Goal: Information Seeking & Learning: Learn about a topic

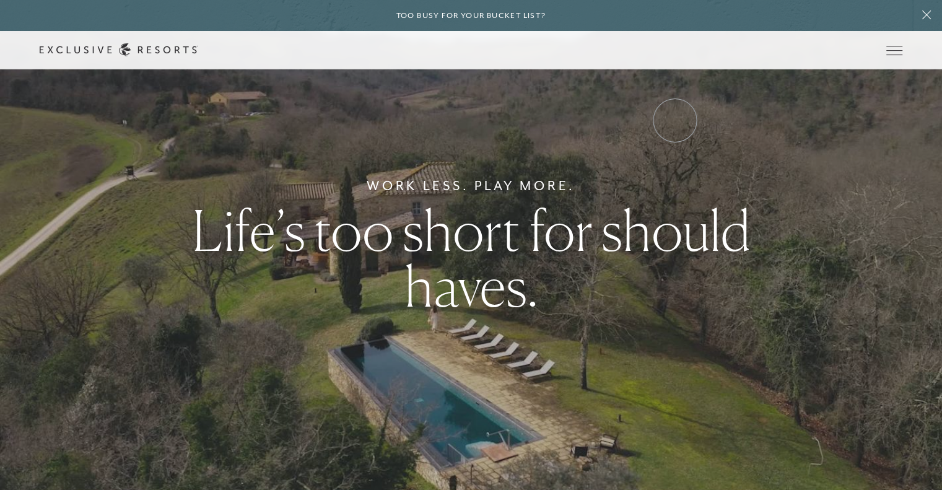
click at [0, 0] on link "Inquire now" at bounding box center [0, 0] width 0 height 0
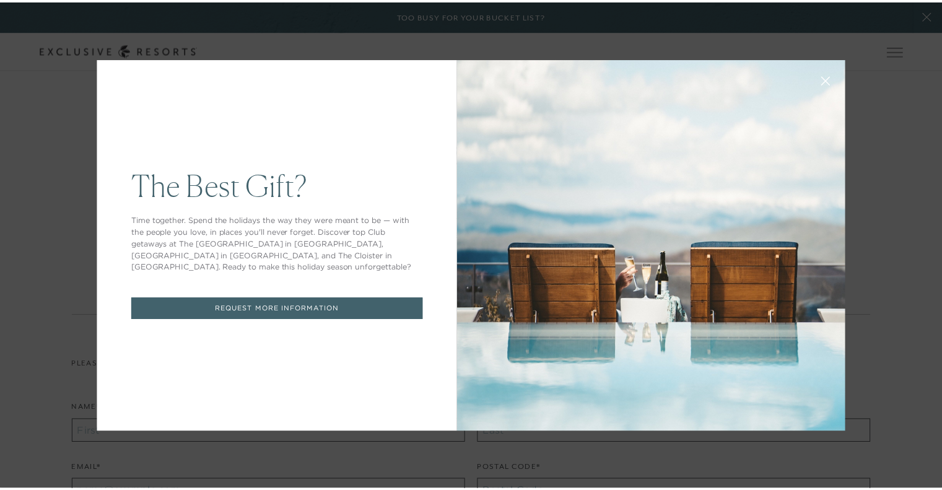
click at [831, 78] on icon at bounding box center [833, 81] width 8 height 8
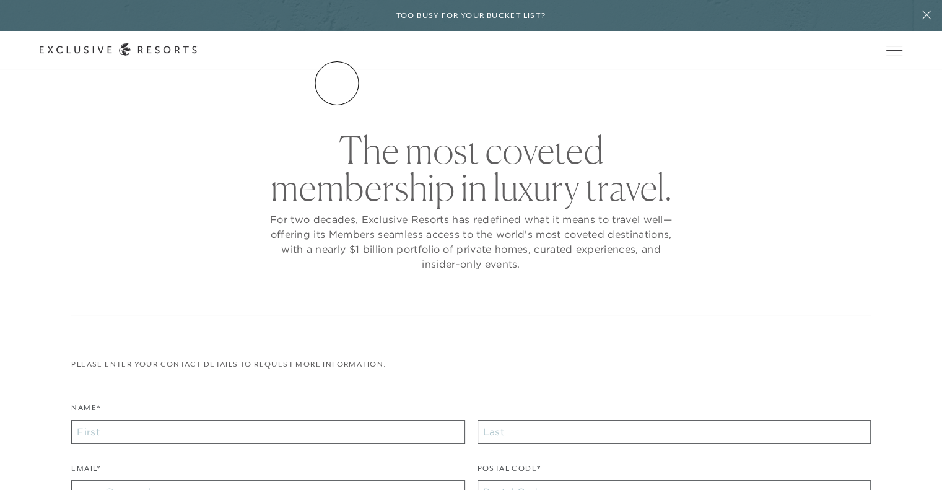
click at [0, 0] on link "The Collection" at bounding box center [0, 0] width 0 height 0
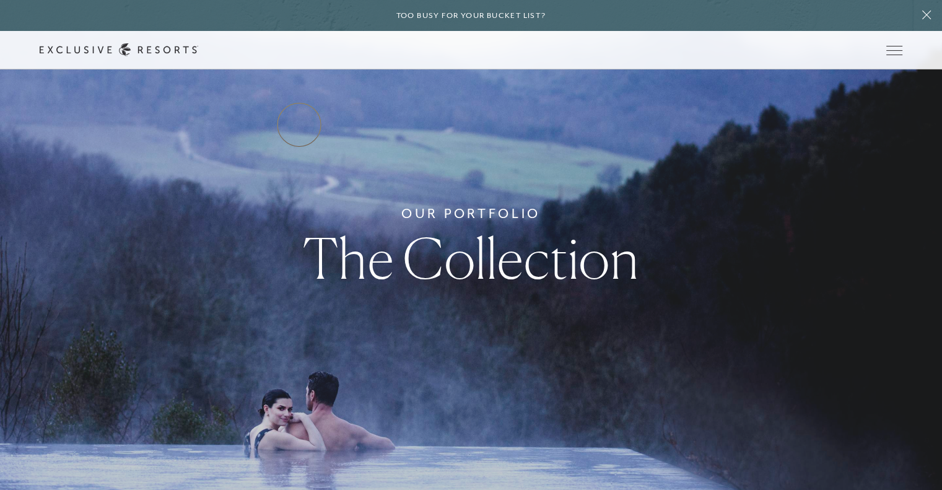
click at [0, 0] on link "Services & Standards" at bounding box center [0, 0] width 0 height 0
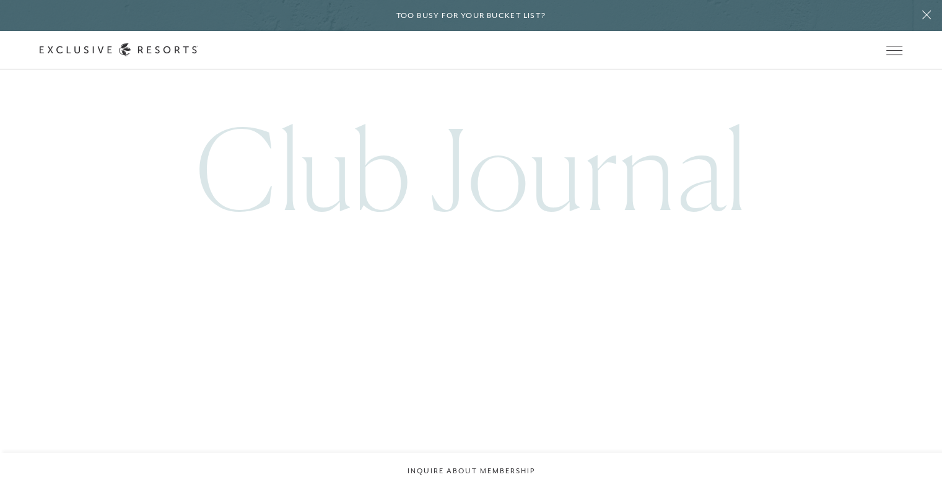
scroll to position [3158, 0]
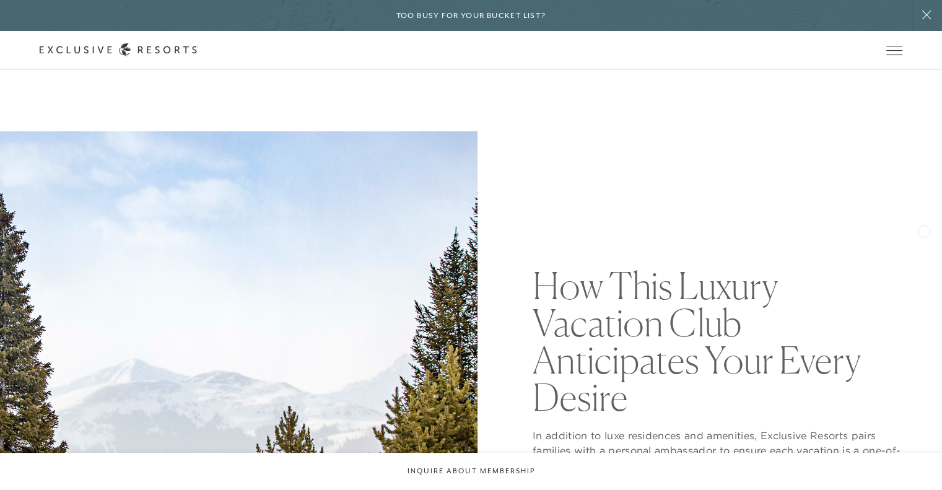
click at [916, 223] on header "How This Luxury Vacation Club Anticipates Your Every Desire In addition to luxe…" at bounding box center [471, 369] width 942 height 477
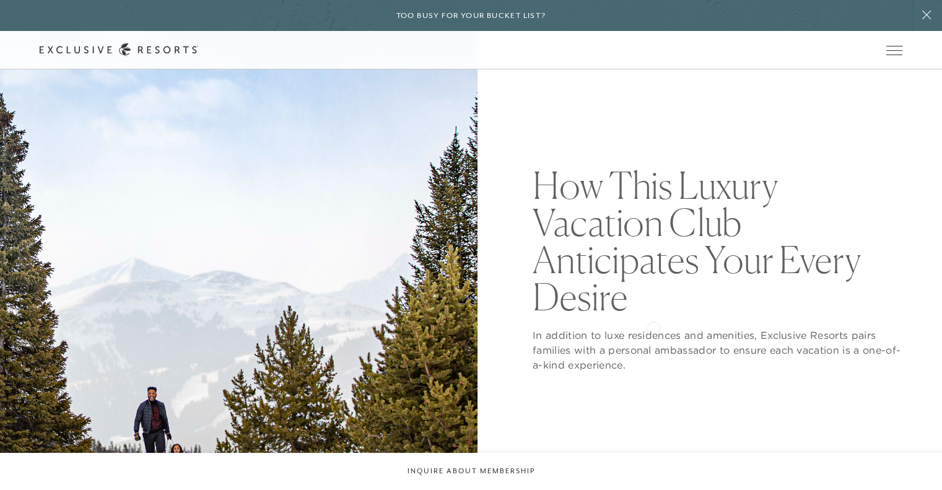
scroll to position [102, 0]
click at [0, 0] on link "How it works" at bounding box center [0, 0] width 0 height 0
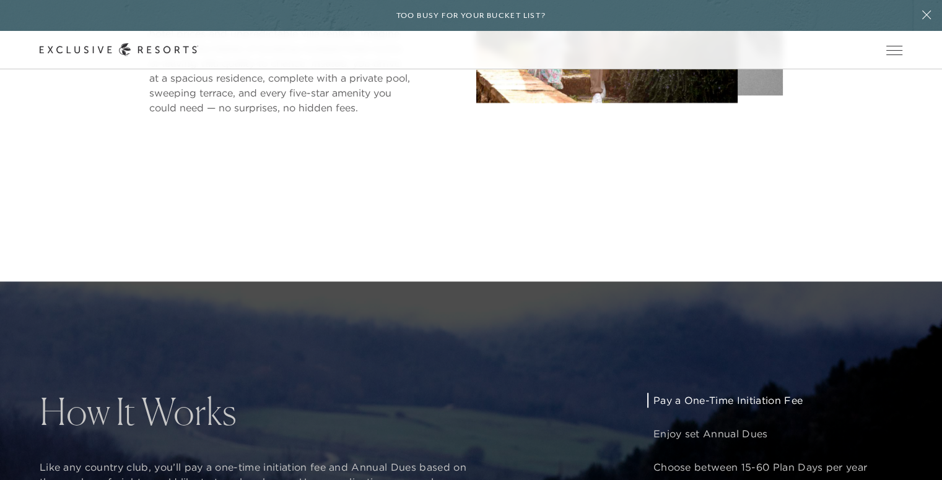
scroll to position [548, 0]
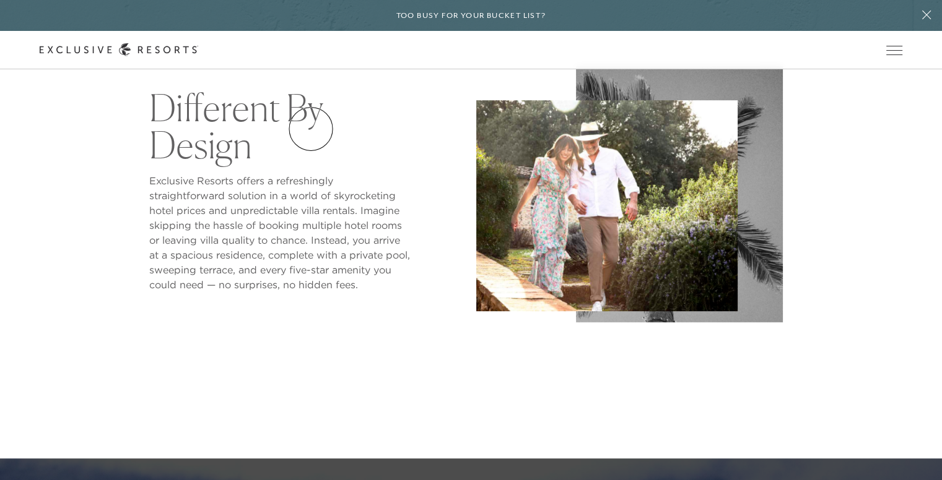
click at [0, 0] on link "Services & Standards" at bounding box center [0, 0] width 0 height 0
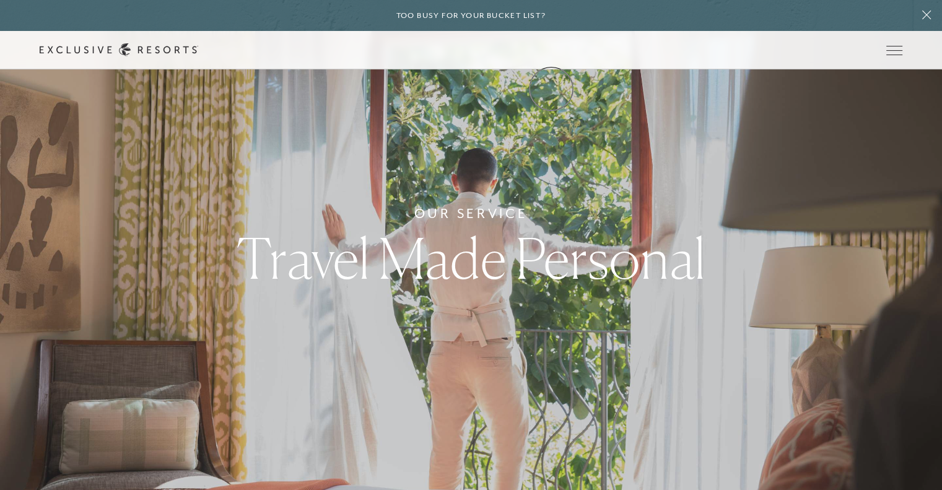
click at [0, 0] on link "VIP Benefits" at bounding box center [0, 0] width 0 height 0
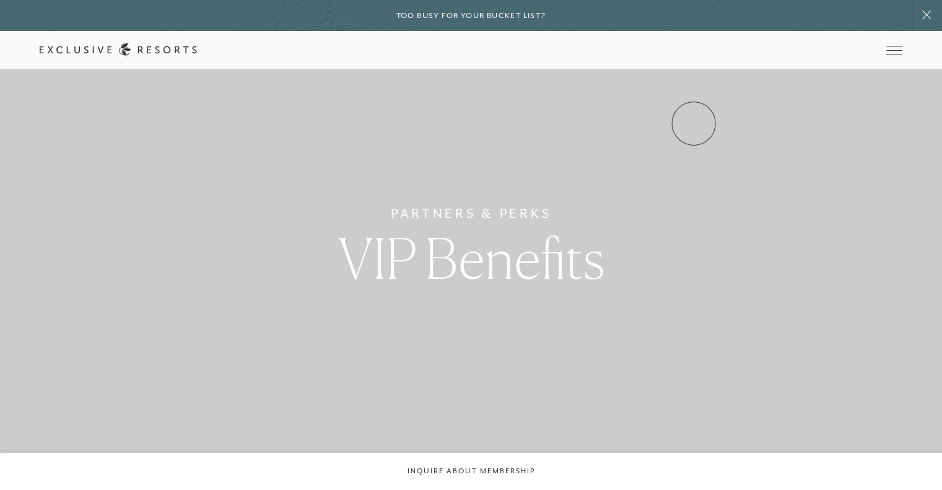
click at [0, 0] on link "Inquire now" at bounding box center [0, 0] width 0 height 0
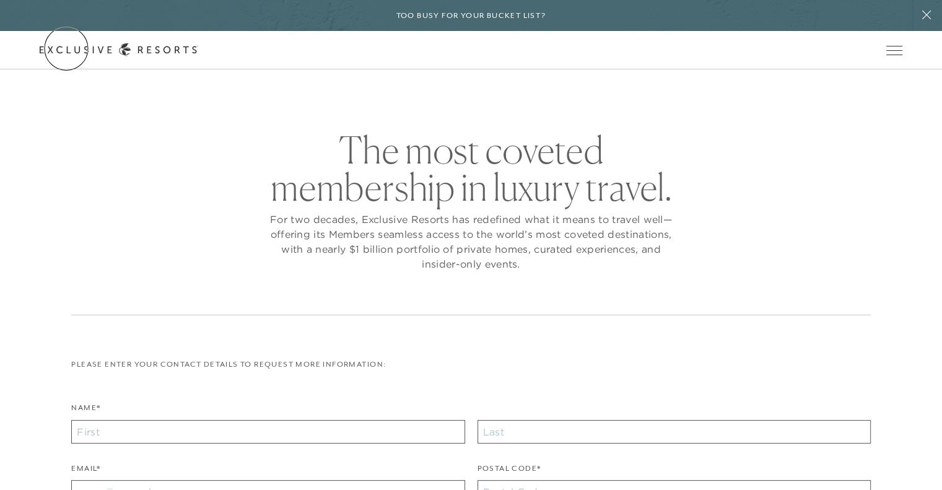
click at [0, 0] on link "Get Started" at bounding box center [0, 0] width 0 height 0
click at [0, 0] on link "Residence Collection" at bounding box center [0, 0] width 0 height 0
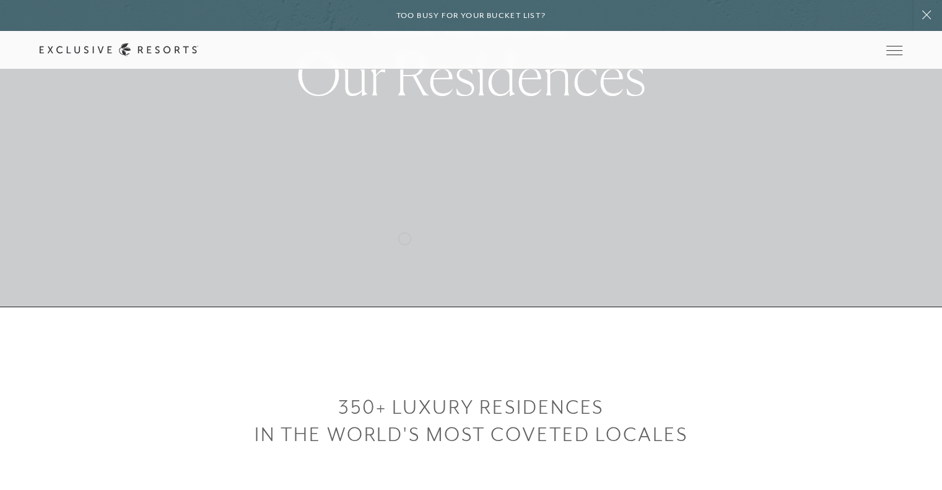
scroll to position [183, 0]
click at [0, 0] on link "Get Started" at bounding box center [0, 0] width 0 height 0
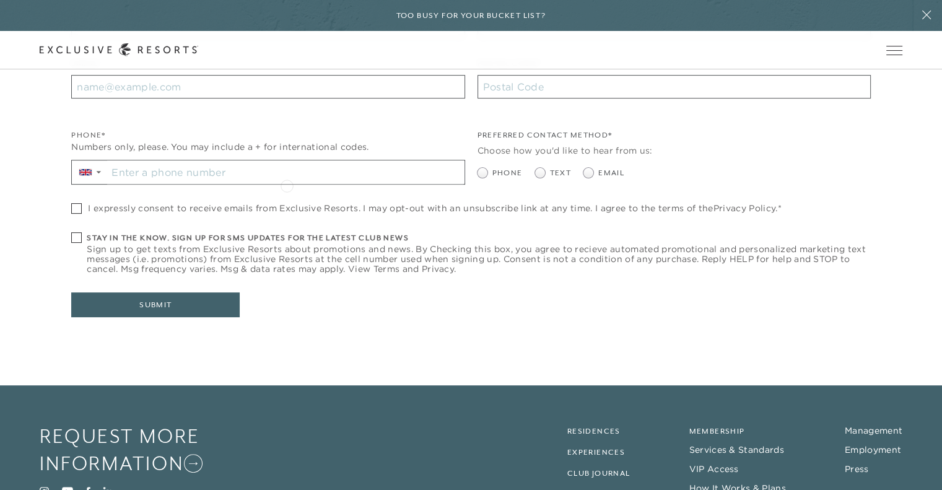
scroll to position [413, 0]
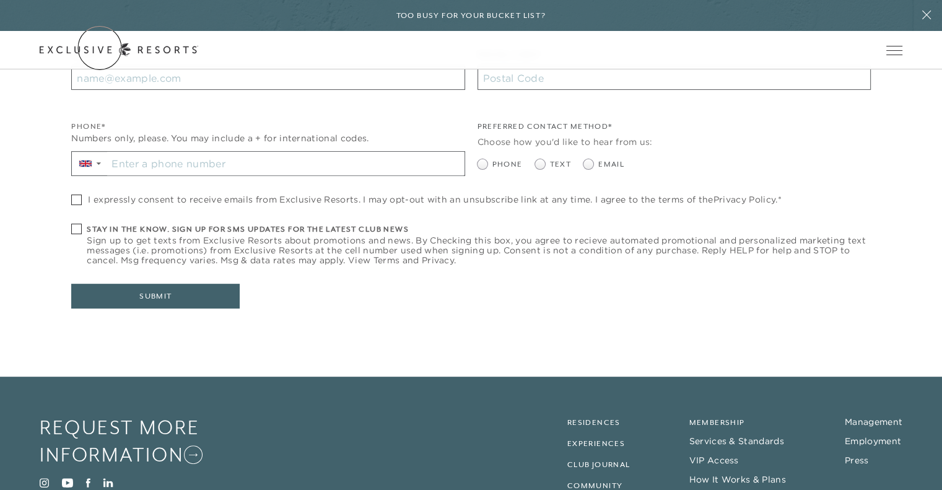
click at [0, 0] on link "Get Started" at bounding box center [0, 0] width 0 height 0
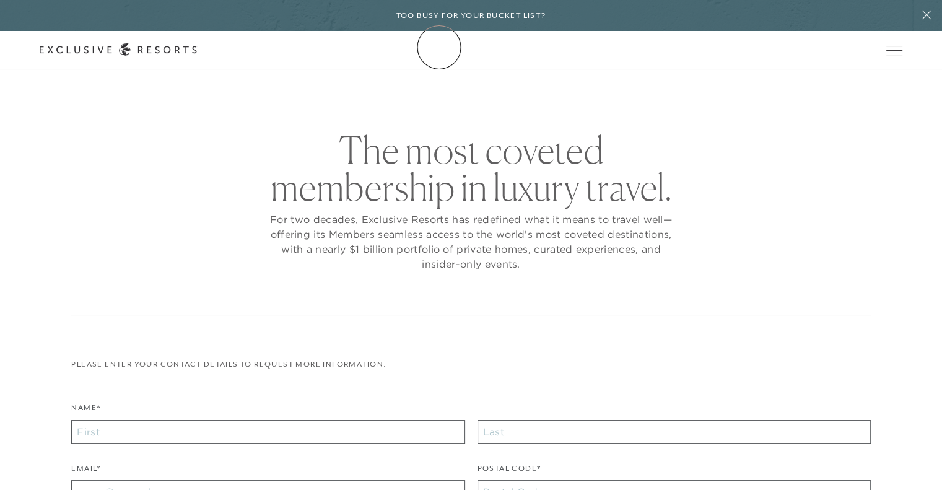
click at [198, 47] on icon at bounding box center [119, 49] width 158 height 13
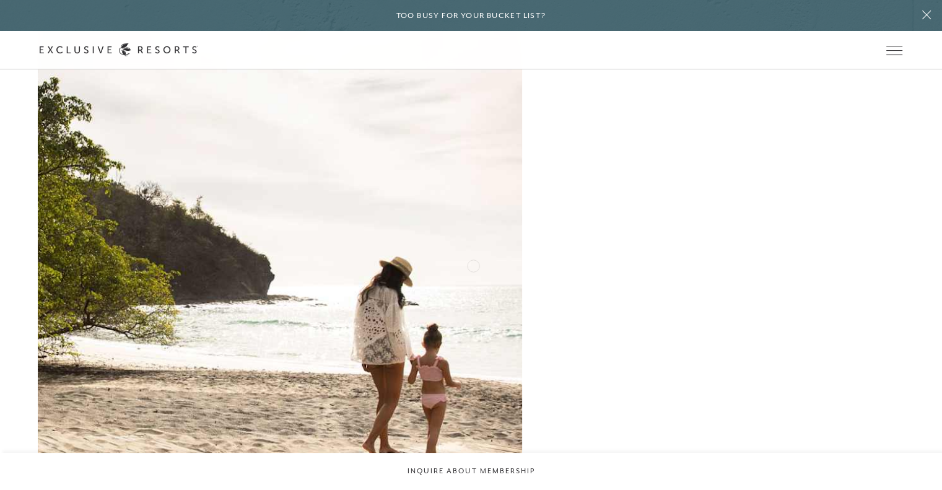
scroll to position [1628, 0]
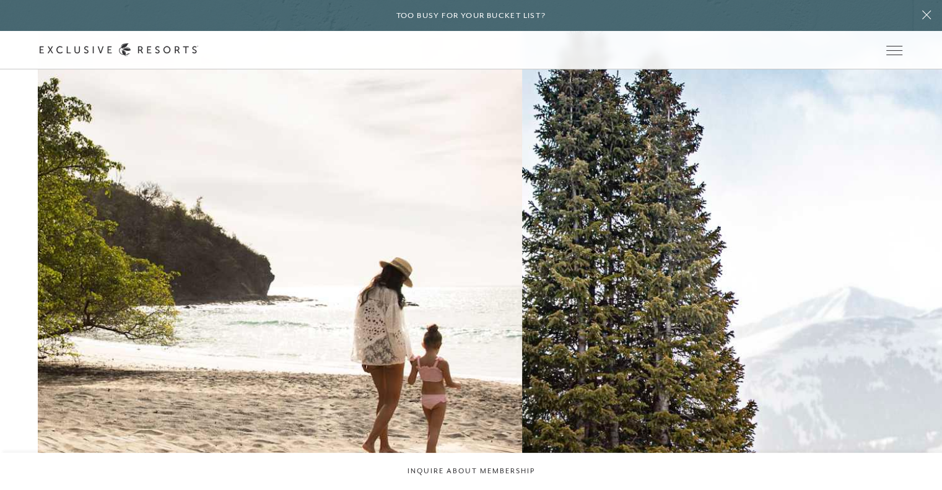
click at [0, 0] on h2 "Metro" at bounding box center [0, 0] width 0 height 0
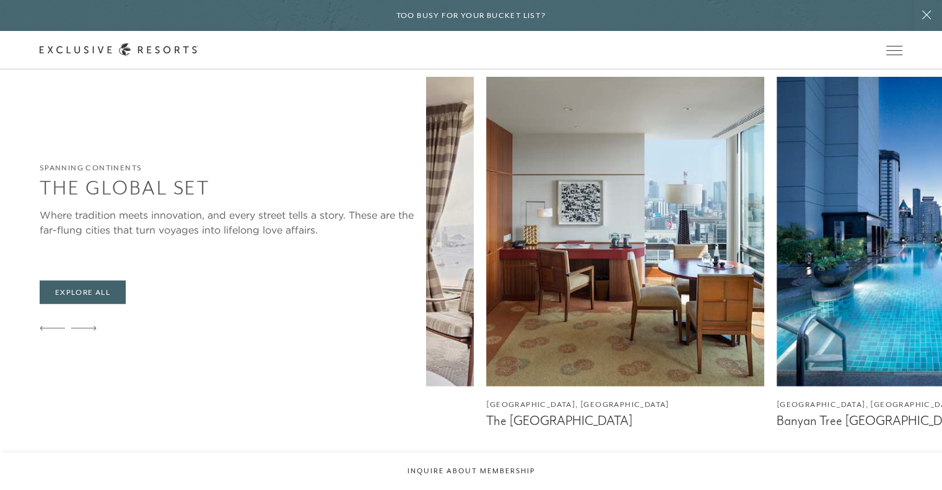
scroll to position [3122, 0]
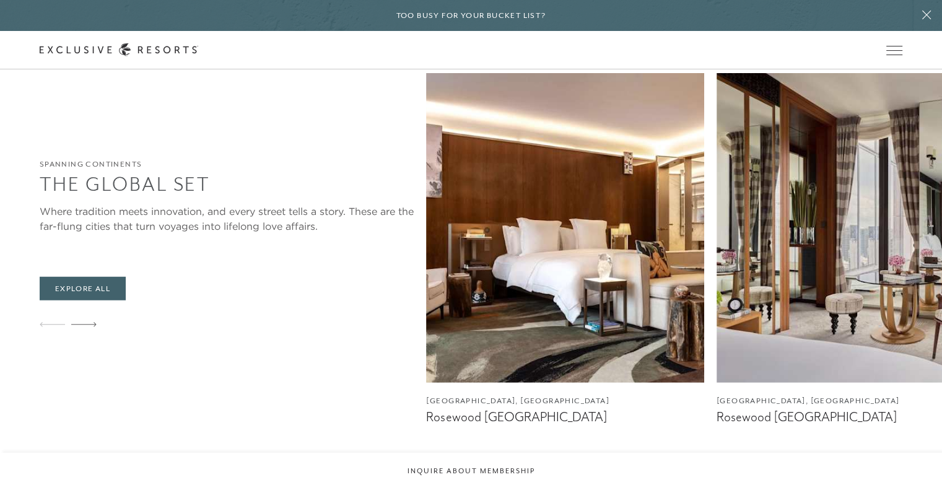
scroll to position [1628, 0]
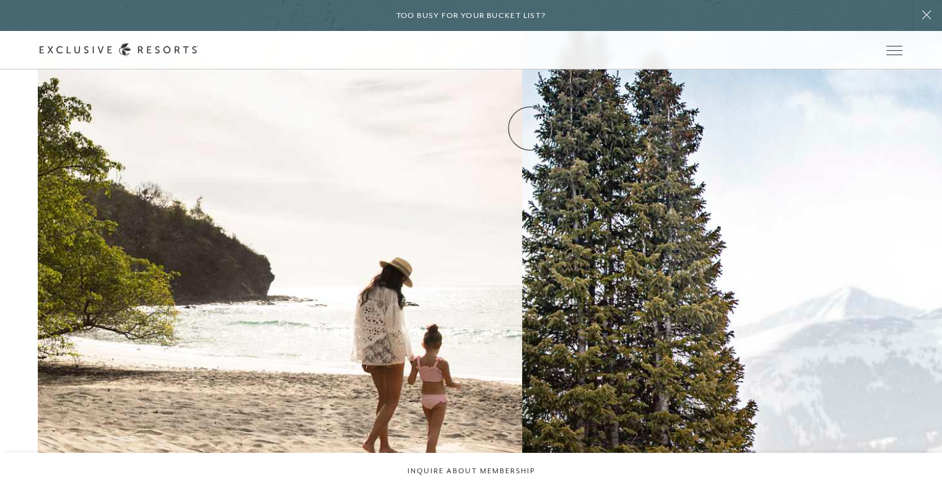
click at [0, 0] on link "Experience Collection" at bounding box center [0, 0] width 0 height 0
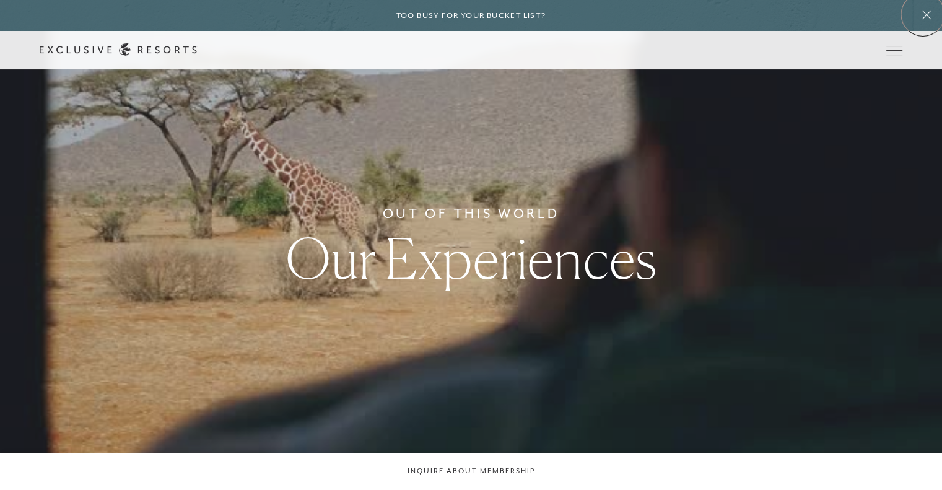
click at [922, 14] on icon at bounding box center [926, 15] width 24 height 10
